Goal: Task Accomplishment & Management: Use online tool/utility

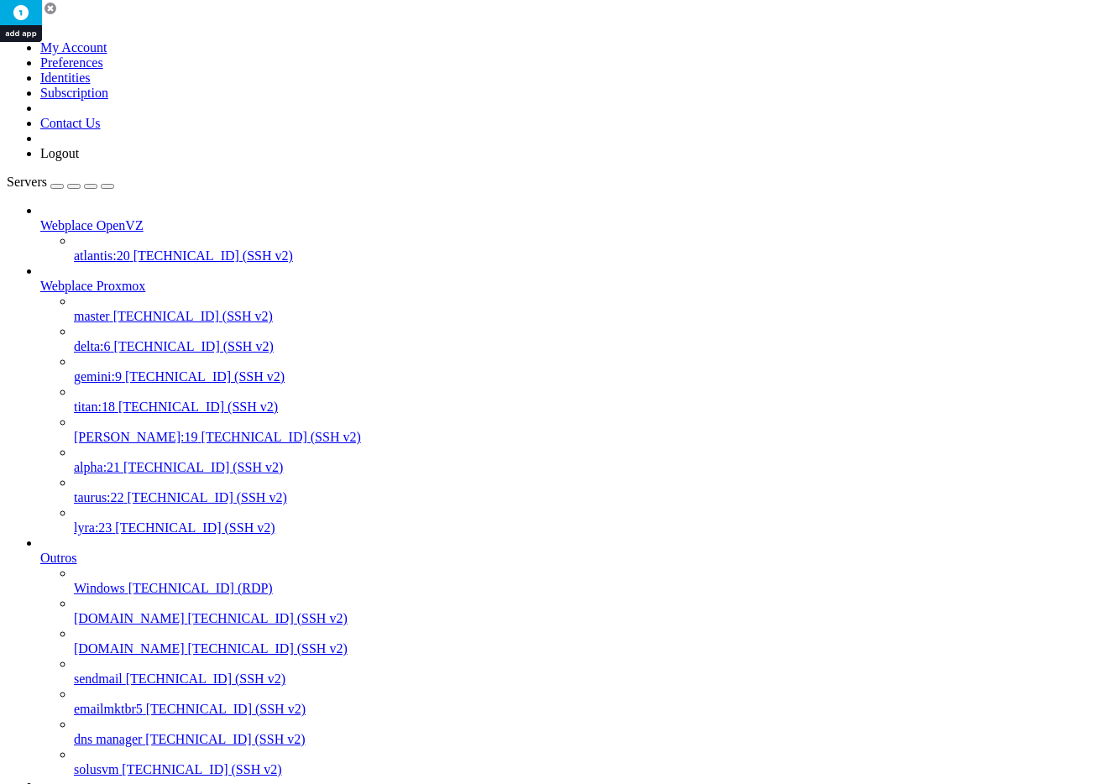
scroll to position [335, 0]
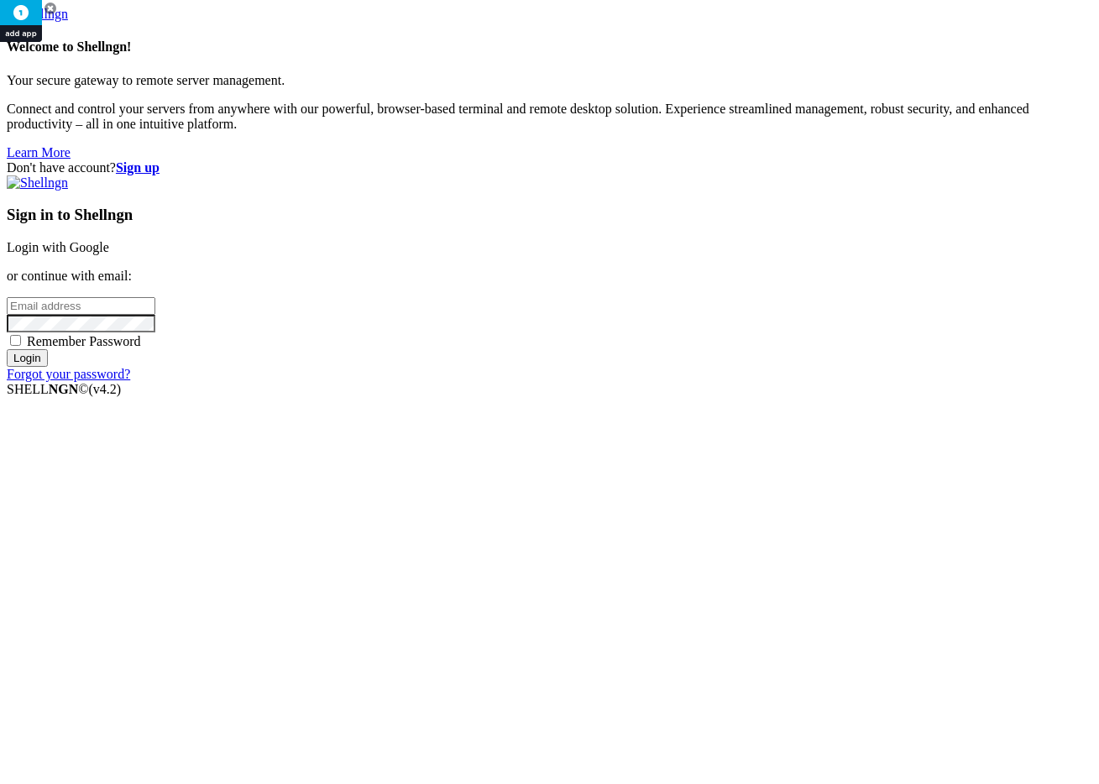
type input "[PERSON_NAME][EMAIL_ADDRESS][DOMAIN_NAME]"
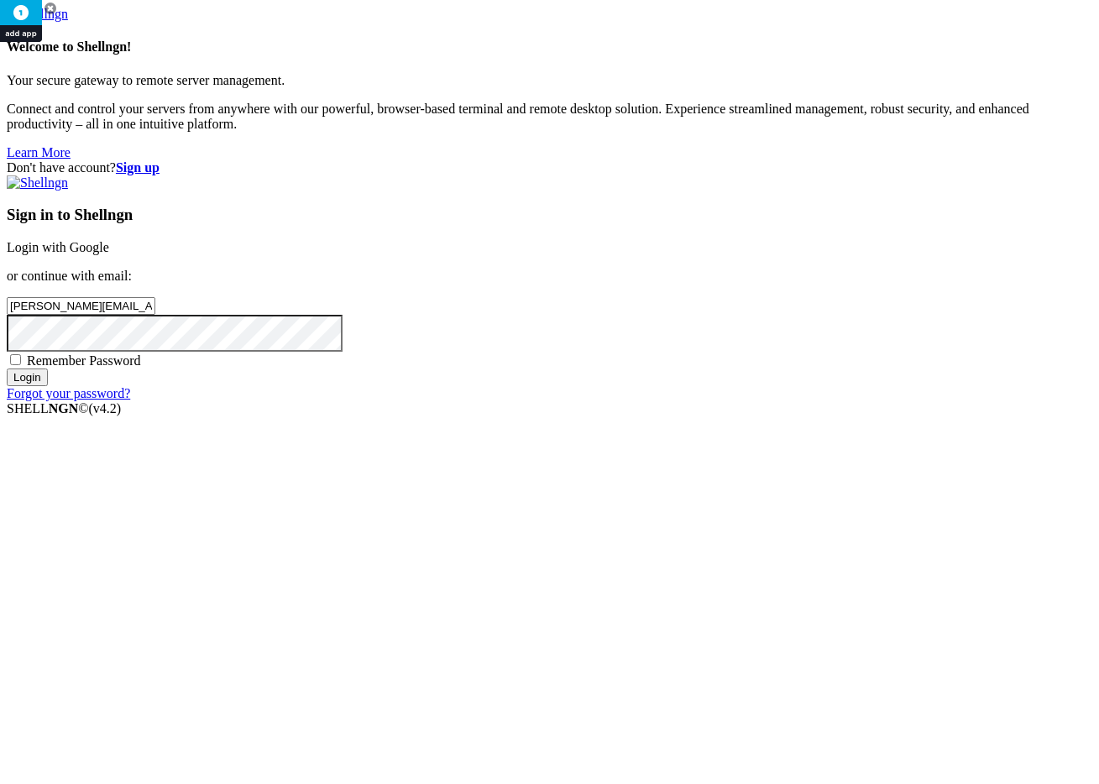
click at [48, 386] on input "Login" at bounding box center [27, 377] width 41 height 18
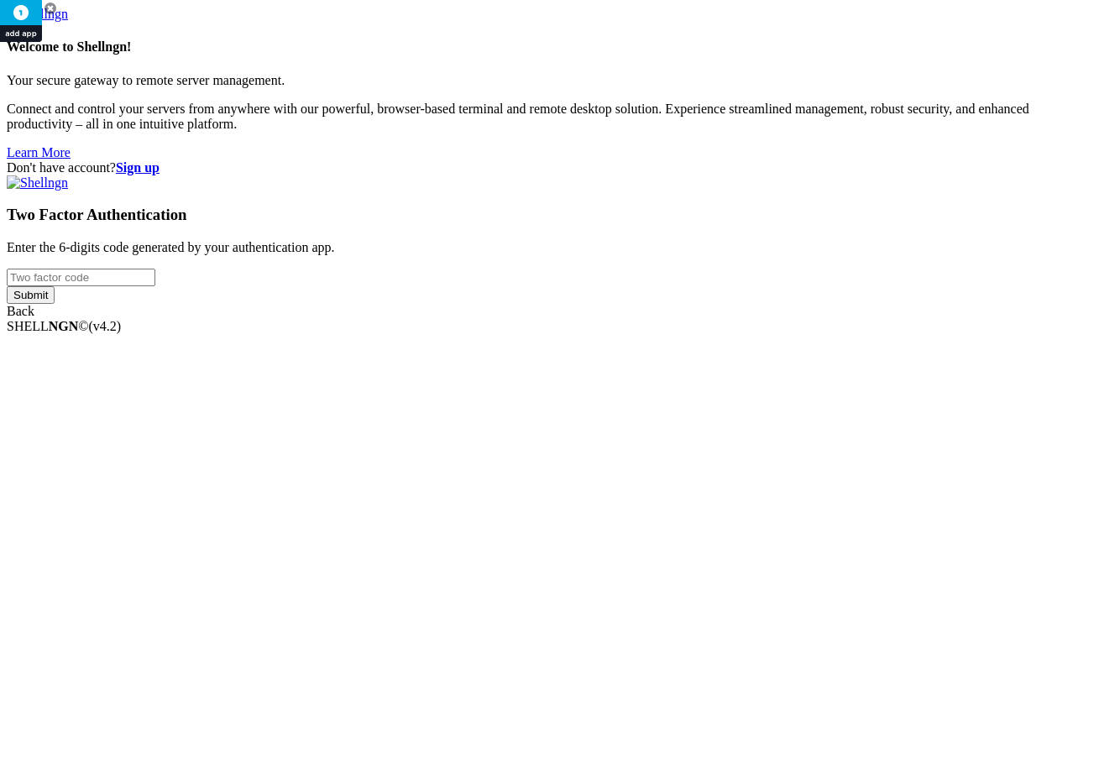
click at [155, 286] on input "number" at bounding box center [81, 278] width 149 height 18
type input "997563"
click at [7, 286] on input "Submit" at bounding box center [31, 295] width 48 height 18
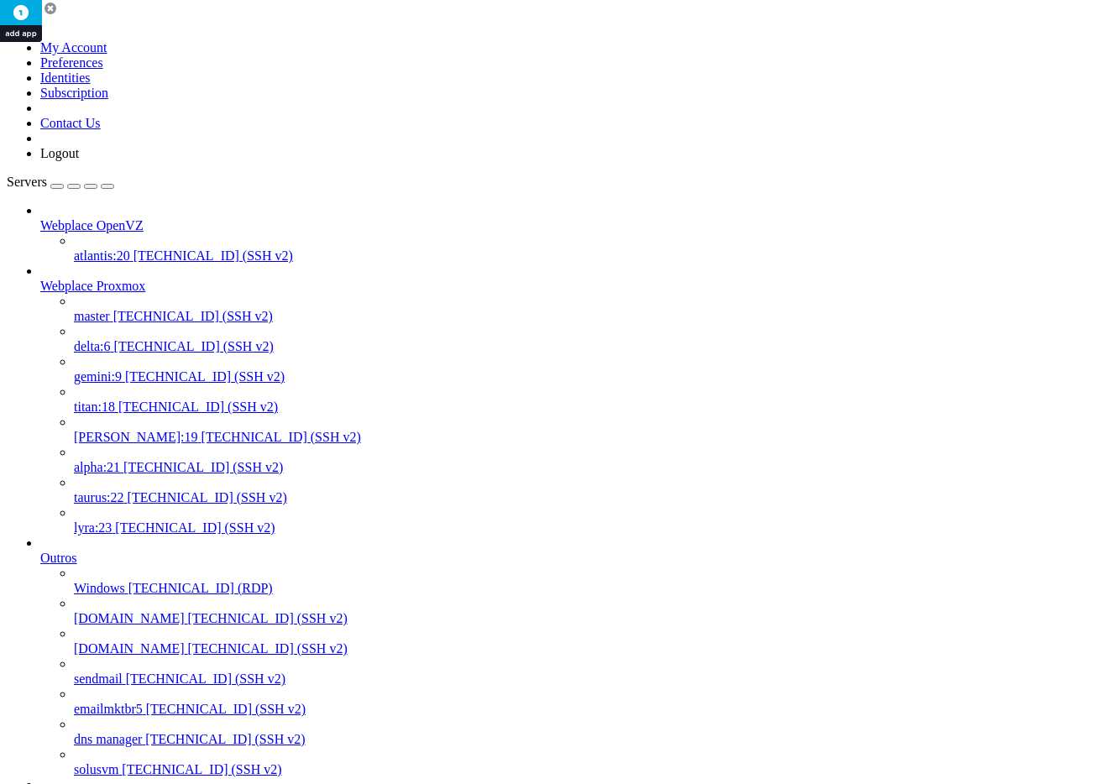
scroll to position [335, 0]
